Goal: Find specific page/section: Find specific page/section

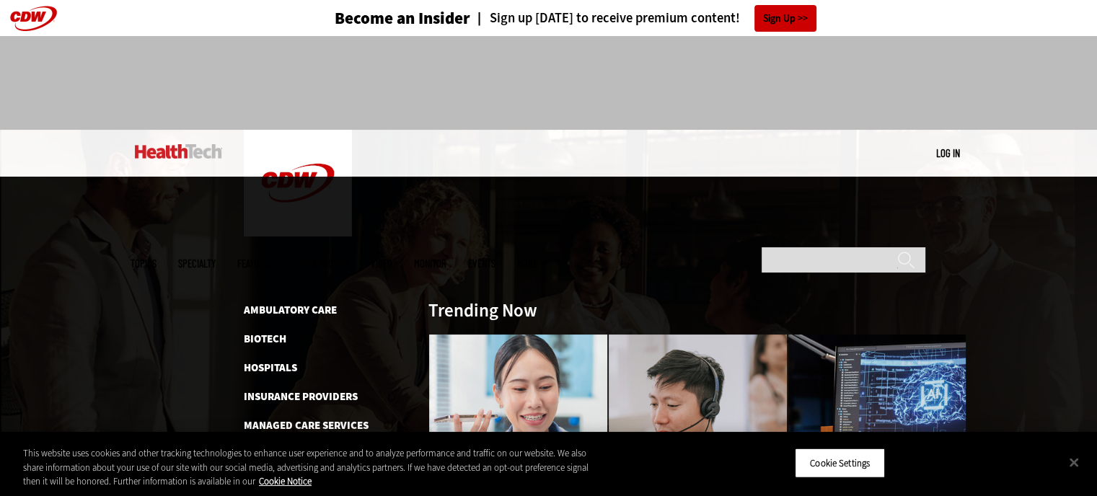
click at [216, 258] on span "Specialty" at bounding box center [197, 263] width 38 height 11
click at [268, 361] on link "Hospitals" at bounding box center [270, 368] width 53 height 14
click at [216, 258] on span "Specialty" at bounding box center [197, 263] width 38 height 11
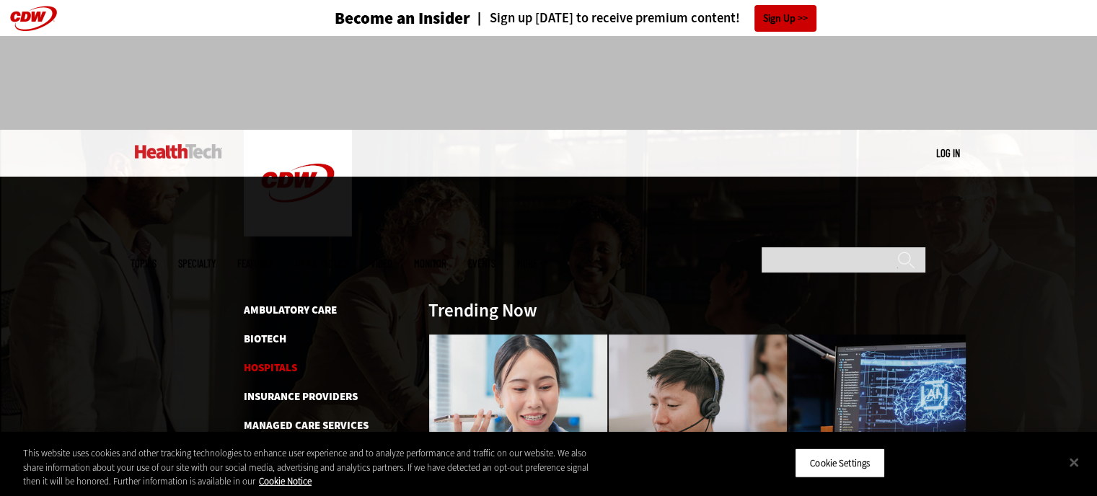
click at [271, 361] on link "Hospitals" at bounding box center [270, 368] width 53 height 14
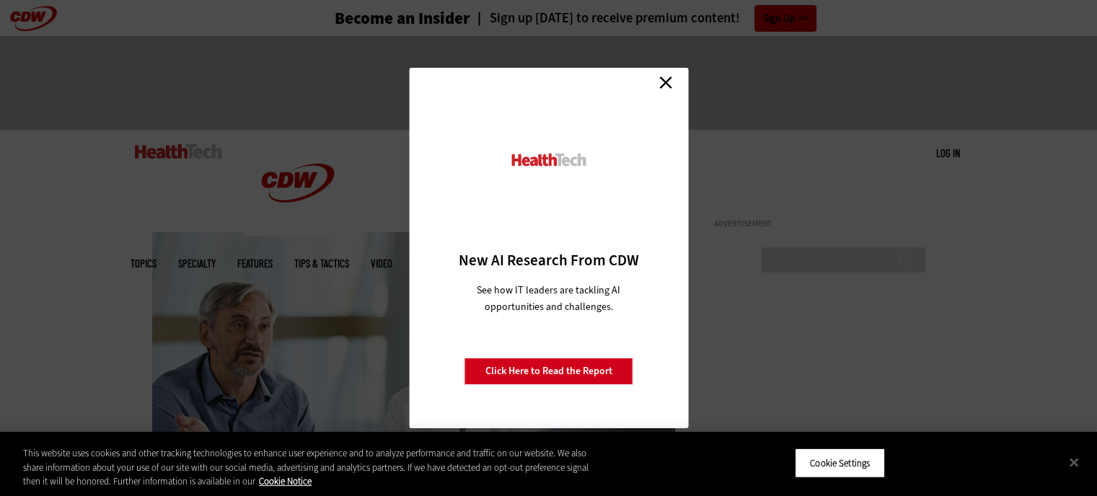
click at [666, 73] on link "Close" at bounding box center [666, 82] width 22 height 22
